Goal: Find specific page/section: Find specific page/section

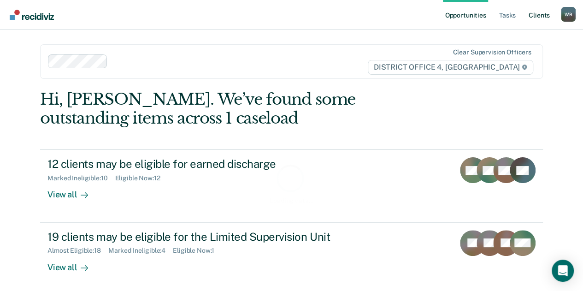
click at [546, 17] on link "Client s" at bounding box center [539, 15] width 25 height 30
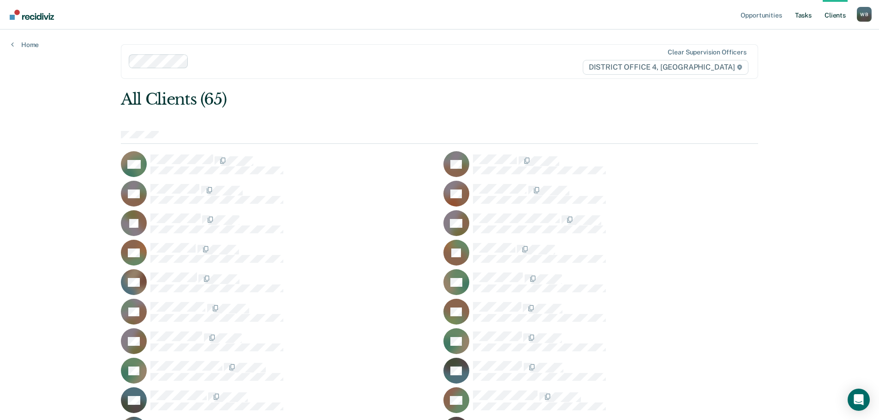
click at [590, 14] on link "Tasks" at bounding box center [803, 15] width 20 height 30
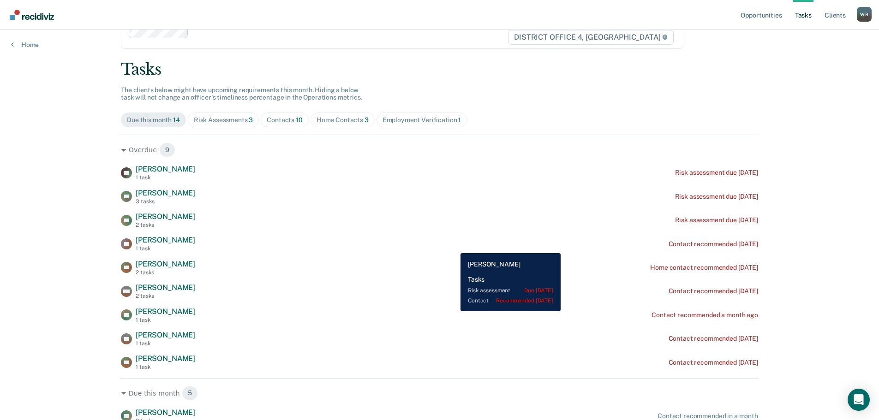
scroll to position [46, 0]
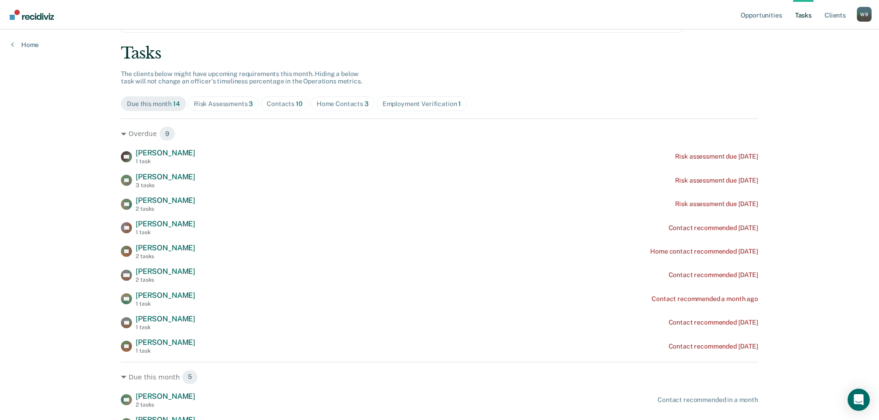
click at [267, 106] on div "Contacts 10" at bounding box center [285, 104] width 36 height 8
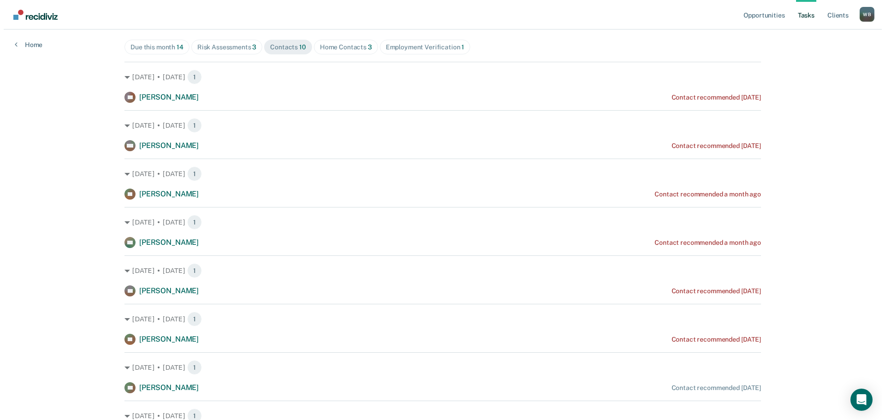
scroll to position [0, 0]
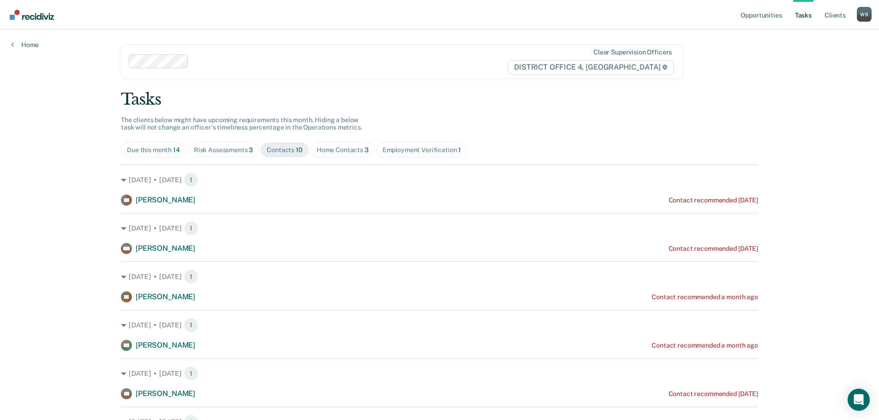
click at [347, 143] on span "Home Contacts 3" at bounding box center [342, 149] width 64 height 15
